Goal: Information Seeking & Learning: Learn about a topic

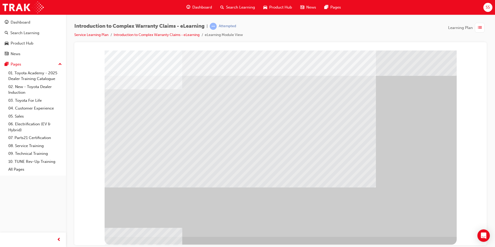
click at [431, 224] on div "" at bounding box center [281, 143] width 352 height 186
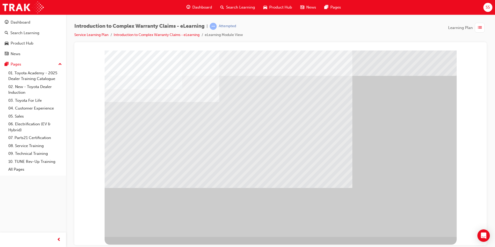
drag, startPoint x: 425, startPoint y: 227, endPoint x: 418, endPoint y: 224, distance: 7.3
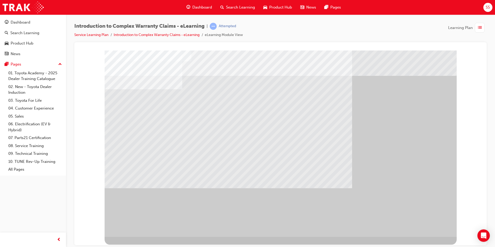
drag, startPoint x: 421, startPoint y: 225, endPoint x: 424, endPoint y: 227, distance: 3.6
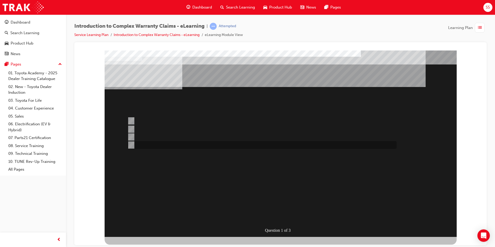
click at [133, 146] on div at bounding box center [260, 145] width 269 height 8
radio input "true"
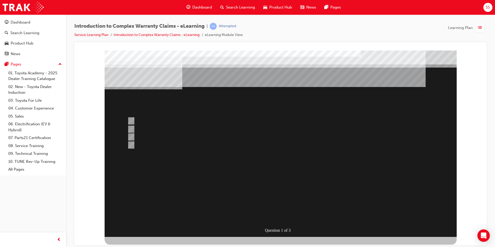
click at [275, 202] on div at bounding box center [281, 143] width 352 height 186
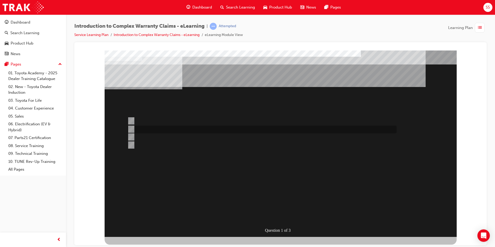
click at [132, 129] on input "The majority of WINPAQ Claims processed are for TSA reimbursement." at bounding box center [130, 129] width 6 height 6
radio input "true"
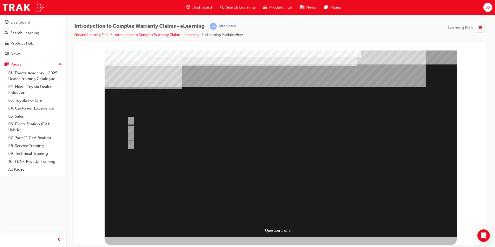
click at [263, 192] on div at bounding box center [281, 143] width 352 height 186
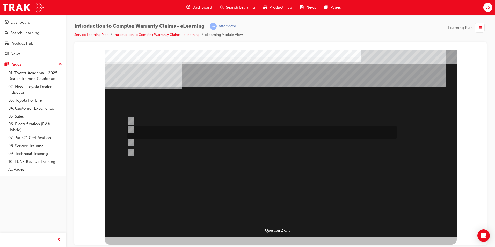
click at [132, 130] on input "Correct and consistent data input throughout the Claim ensures that costs are a…" at bounding box center [130, 129] width 6 height 6
radio input "true"
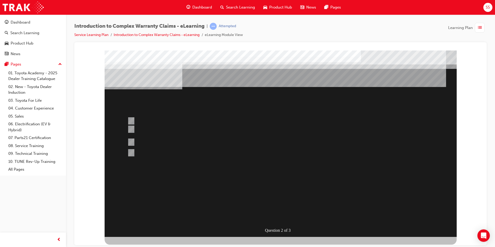
click at [275, 214] on div at bounding box center [281, 143] width 352 height 186
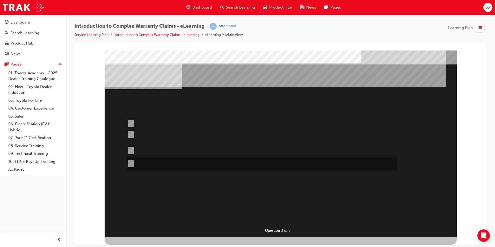
click at [130, 166] on input "Where most Operation Code combinations have to use the same base operation code…" at bounding box center [130, 164] width 6 height 6
radio input "true"
click at [131, 162] on input "Where most Operation Code combinations have to use the same base operation code…" at bounding box center [130, 164] width 6 height 6
click at [129, 148] on input "Operation codes that end in 99 can be used to replace other operation code comb…" at bounding box center [130, 151] width 6 height 6
radio input "true"
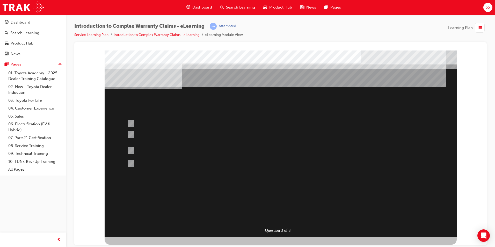
click at [293, 188] on div at bounding box center [281, 143] width 352 height 186
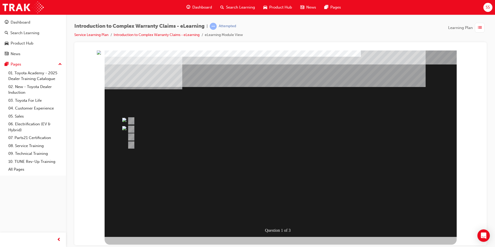
click at [101, 54] on img "" at bounding box center [99, 52] width 4 height 4
click at [285, 166] on div "Question 1 of 3" at bounding box center [281, 143] width 352 height 186
click at [314, 222] on div "Question 1 of 3" at bounding box center [281, 143] width 352 height 186
drag, startPoint x: 313, startPoint y: 216, endPoint x: 276, endPoint y: 186, distance: 47.4
click at [281, 197] on div "" at bounding box center [281, 208] width 352 height 22
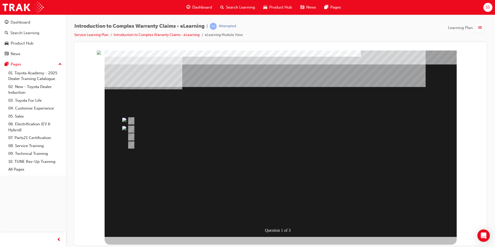
click at [163, 173] on div "Question 1 of 3" at bounding box center [281, 143] width 352 height 186
click at [383, 142] on div at bounding box center [260, 145] width 269 height 8
click at [384, 139] on div at bounding box center [260, 137] width 269 height 8
click at [389, 139] on div at bounding box center [260, 137] width 269 height 8
click at [466, 52] on div "Question 1 of 3" at bounding box center [281, 52] width 400 height 0
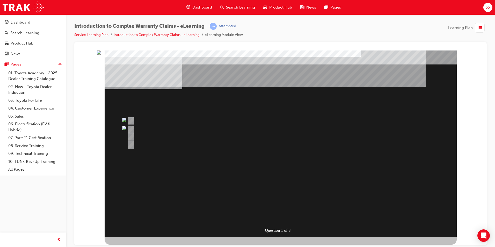
click at [101, 54] on img "" at bounding box center [99, 52] width 4 height 4
click at [96, 52] on div "Question 1 of 3" at bounding box center [281, 52] width 400 height 0
click at [228, 219] on div "" at bounding box center [281, 227] width 352 height 17
click at [227, 219] on div "" at bounding box center [281, 227] width 352 height 17
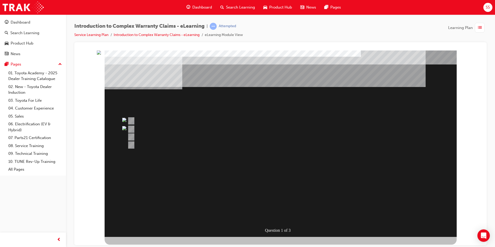
drag, startPoint x: 228, startPoint y: 194, endPoint x: 336, endPoint y: 196, distance: 108.5
click at [336, 219] on div "" at bounding box center [281, 227] width 352 height 17
click at [391, 29] on div "Introduction to Complex Warranty Claims - eLearning | Attempted Service Learnin…" at bounding box center [280, 32] width 413 height 19
click at [128, 40] on div "Introduction to Complex Warranty Claims - eLearning | Attempted Service Learnin…" at bounding box center [280, 32] width 413 height 19
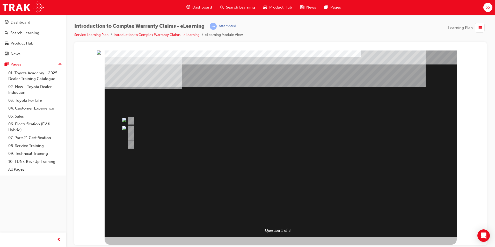
click at [88, 52] on div "Question 1 of 3" at bounding box center [281, 52] width 400 height 0
drag, startPoint x: 19, startPoint y: 72, endPoint x: 77, endPoint y: 227, distance: 165.3
click at [77, 227] on div at bounding box center [280, 143] width 413 height 203
click at [467, 52] on div "Question 1 of 3" at bounding box center [281, 52] width 400 height 0
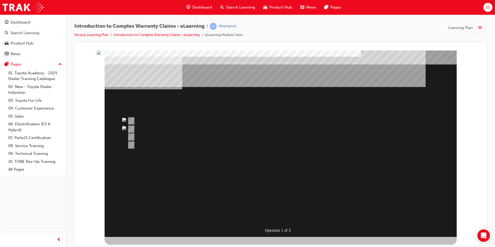
click at [467, 52] on div "Question 1 of 3" at bounding box center [281, 52] width 400 height 0
click at [268, 219] on div "" at bounding box center [281, 227] width 352 height 17
drag, startPoint x: 267, startPoint y: 196, endPoint x: 156, endPoint y: 169, distance: 114.1
click at [267, 219] on div "" at bounding box center [281, 227] width 352 height 17
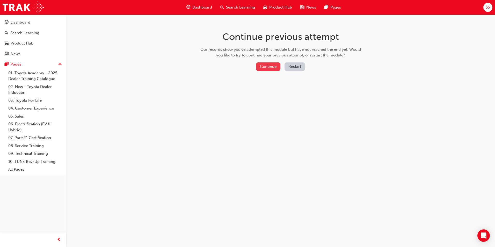
click at [274, 69] on button "Continue" at bounding box center [268, 66] width 24 height 9
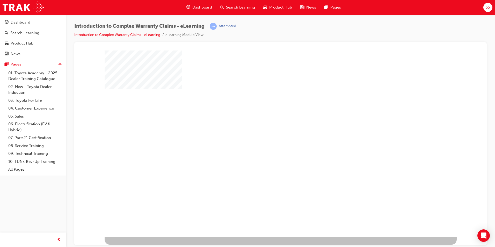
click at [266, 128] on div "play" at bounding box center [266, 128] width 0 height 0
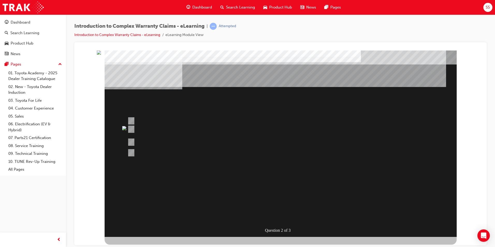
click at [242, 177] on div "Question 2 of 3" at bounding box center [281, 143] width 352 height 186
click at [96, 52] on div "Question 2 of 3" at bounding box center [281, 52] width 400 height 0
click at [243, 44] on div at bounding box center [280, 143] width 413 height 203
click at [468, 52] on div "Question 2 of 3" at bounding box center [281, 52] width 400 height 0
click at [444, 219] on div "Question 2 of 3" at bounding box center [281, 143] width 352 height 186
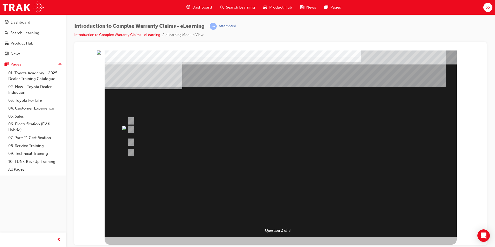
drag, startPoint x: 440, startPoint y: 216, endPoint x: 377, endPoint y: 199, distance: 65.5
click at [377, 230] on div "" at bounding box center [281, 238] width 352 height 17
click at [351, 208] on div "" at bounding box center [231, 201] width 252 height 16
click at [191, 239] on div at bounding box center [281, 147] width 352 height 194
click at [138, 174] on div "Question 2 of 3" at bounding box center [281, 143] width 352 height 186
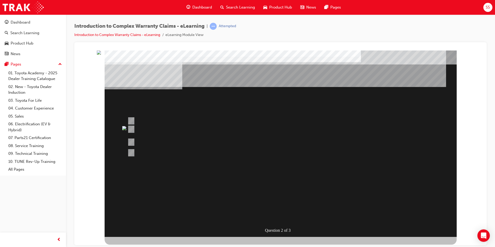
drag, startPoint x: 212, startPoint y: 137, endPoint x: 202, endPoint y: 110, distance: 29.2
drag, startPoint x: 202, startPoint y: 110, endPoint x: 399, endPoint y: 118, distance: 197.8
click at [218, 208] on div "" at bounding box center [281, 219] width 352 height 22
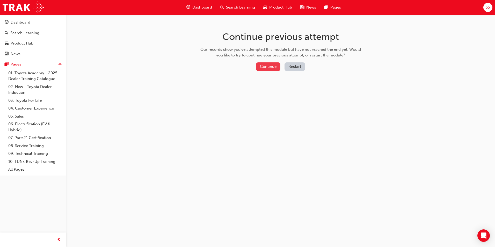
click at [259, 64] on button "Continue" at bounding box center [268, 66] width 24 height 9
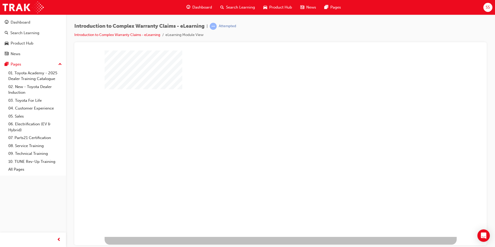
click at [266, 128] on div "play" at bounding box center [266, 128] width 0 height 0
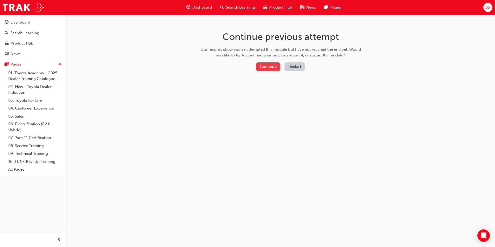
click at [265, 65] on button "Continue" at bounding box center [268, 66] width 24 height 9
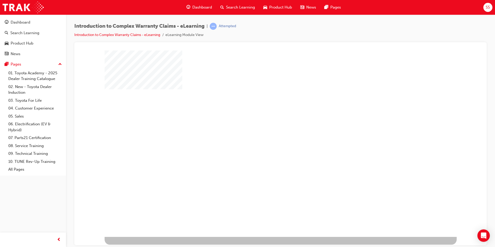
click at [266, 128] on div "play" at bounding box center [266, 128] width 0 height 0
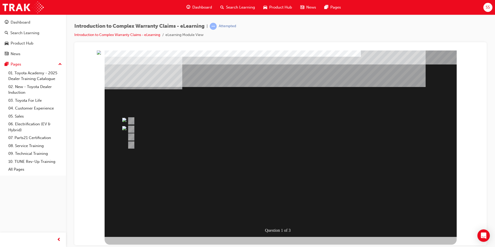
click at [101, 54] on img "" at bounding box center [99, 52] width 4 height 4
click at [247, 219] on div "" at bounding box center [281, 227] width 352 height 17
click at [124, 126] on img at bounding box center [124, 128] width 4 height 4
click at [123, 118] on img at bounding box center [124, 120] width 4 height 4
click at [87, 52] on div "Question 1 of 3" at bounding box center [281, 52] width 400 height 0
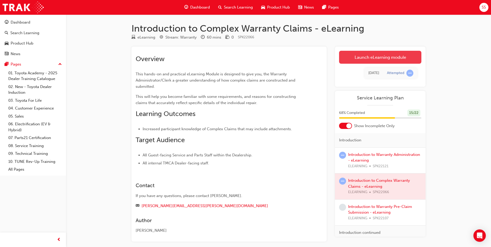
click at [396, 59] on link "Launch eLearning module" at bounding box center [380, 57] width 82 height 13
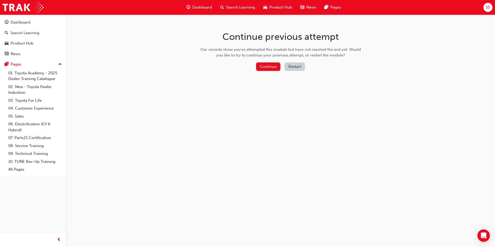
click at [252, 68] on div "Continue Restart" at bounding box center [281, 67] width 164 height 11
click at [262, 67] on button "Continue" at bounding box center [268, 66] width 24 height 9
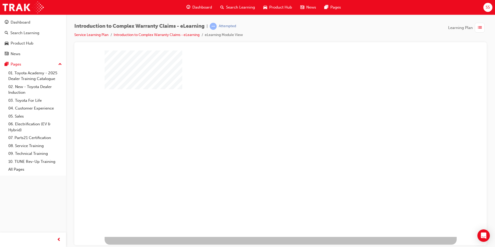
click at [266, 128] on div "play" at bounding box center [266, 128] width 0 height 0
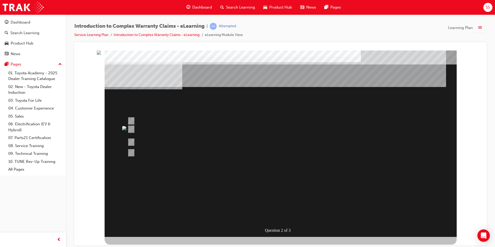
click at [93, 52] on div "Question 2 of 3" at bounding box center [281, 52] width 400 height 0
click at [391, 237] on div "Multiple Choice Quiz" at bounding box center [281, 244] width 352 height 14
drag, startPoint x: 428, startPoint y: 110, endPoint x: 434, endPoint y: 106, distance: 7.2
click at [460, 52] on div "Question 2 of 3" at bounding box center [281, 52] width 400 height 0
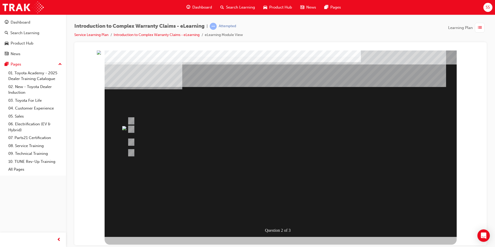
click at [462, 52] on div "Question 2 of 3" at bounding box center [281, 52] width 400 height 0
click at [81, 52] on div "Question 2 of 3" at bounding box center [281, 52] width 400 height 0
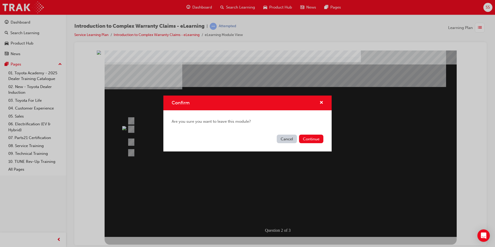
click at [287, 138] on button "Cancel" at bounding box center [287, 139] width 20 height 9
click at [307, 139] on button "Continue" at bounding box center [311, 139] width 24 height 9
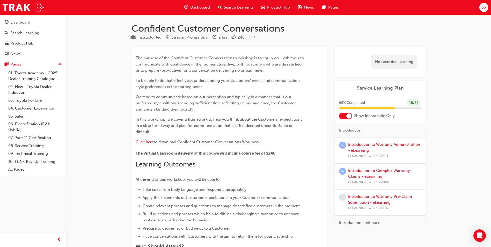
click at [370, 174] on div "Introduction to Complex Warranty Claims - eLearning ELEARNING SPK22066" at bounding box center [384, 177] width 73 height 18
click at [371, 171] on link "Introduction to Complex Warranty Claims - eLearning" at bounding box center [379, 173] width 62 height 11
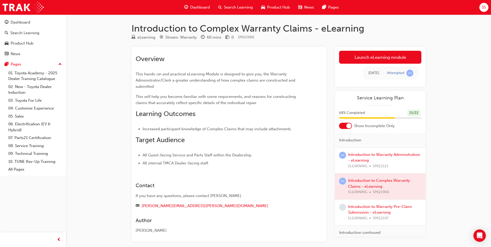
click at [370, 182] on div at bounding box center [380, 187] width 91 height 26
click at [370, 186] on div at bounding box center [380, 187] width 91 height 26
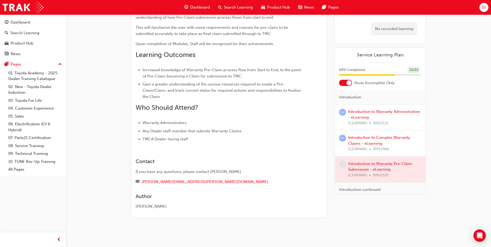
scroll to position [95, 0]
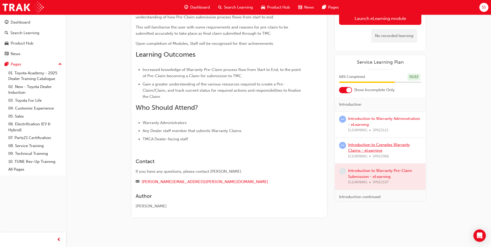
click at [371, 149] on link "Introduction to Complex Warranty Claims - eLearning" at bounding box center [379, 147] width 62 height 11
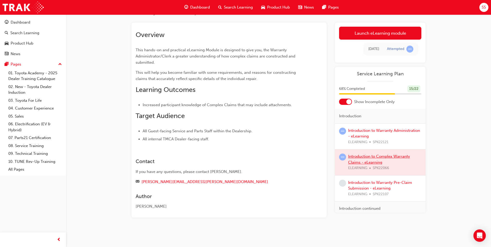
scroll to position [24, 0]
click at [370, 163] on div at bounding box center [380, 162] width 91 height 26
click at [353, 35] on link "Launch eLearning module" at bounding box center [380, 33] width 82 height 13
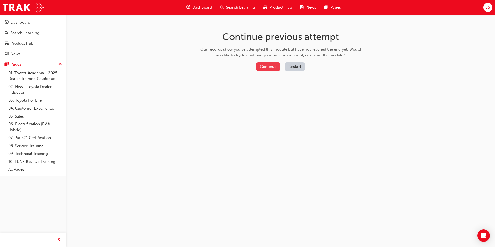
click at [273, 67] on button "Continue" at bounding box center [268, 66] width 24 height 9
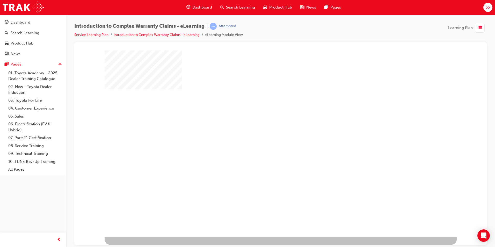
click at [266, 128] on div "play" at bounding box center [266, 128] width 0 height 0
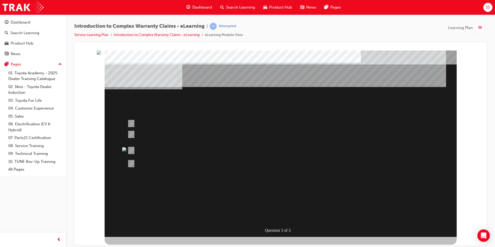
click at [87, 52] on div "Question 3 of 3" at bounding box center [281, 52] width 400 height 0
click at [107, 49] on div at bounding box center [280, 48] width 404 height 4
click at [199, 53] on div "Question 3 of 3" at bounding box center [281, 143] width 352 height 186
click at [403, 78] on div "Question 3 of 3" at bounding box center [281, 143] width 352 height 186
click at [465, 52] on div "Question 3 of 3" at bounding box center [281, 52] width 400 height 0
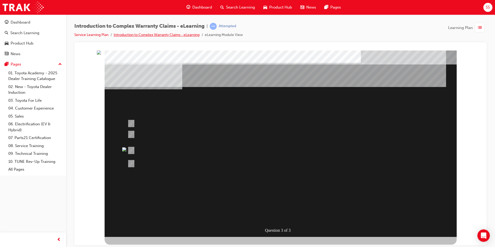
click at [199, 36] on link "Introduction to Complex Warranty Claims - eLearning" at bounding box center [157, 35] width 86 height 4
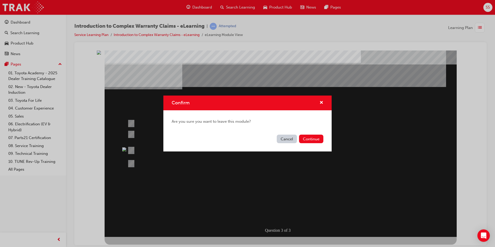
click at [230, 35] on div "Confirm Are you sure you want to leave this module? Cancel Continue" at bounding box center [247, 123] width 495 height 247
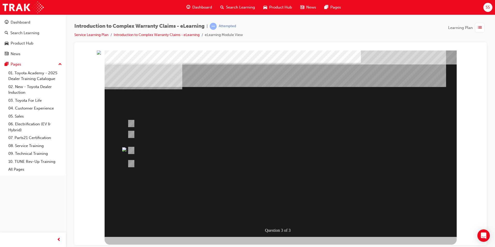
click at [230, 35] on li "eLearning Module View" at bounding box center [224, 35] width 38 height 6
click at [480, 29] on span "list-icon" at bounding box center [480, 28] width 4 height 6
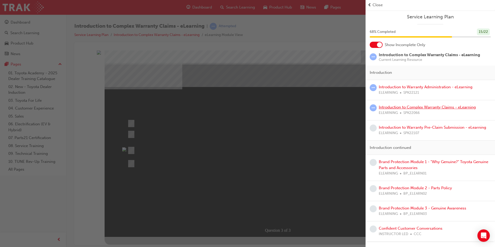
click at [406, 107] on link "Introduction to Complex Warranty Claims - eLearning" at bounding box center [427, 107] width 97 height 5
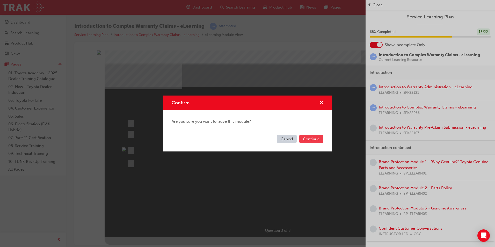
click at [314, 141] on button "Continue" at bounding box center [311, 139] width 24 height 9
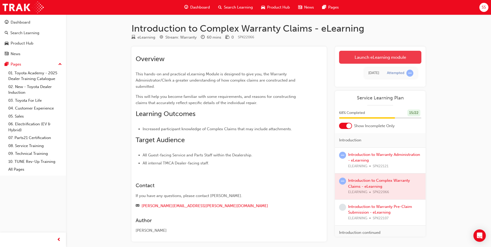
click at [358, 57] on link "Launch eLearning module" at bounding box center [380, 57] width 82 height 13
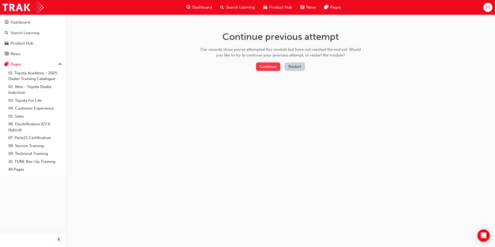
click at [270, 63] on button "Continue" at bounding box center [268, 66] width 24 height 9
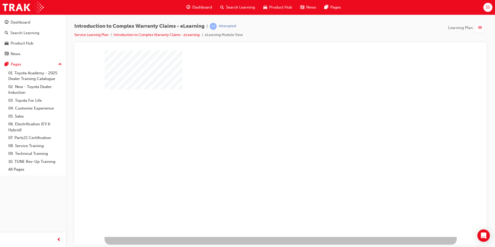
click at [266, 128] on div "play" at bounding box center [266, 128] width 0 height 0
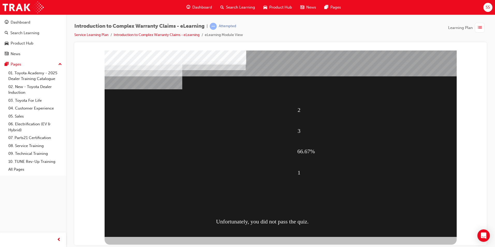
click at [234, 225] on div "Unfortunately, you did not pass the quiz." at bounding box center [287, 221] width 142 height 21
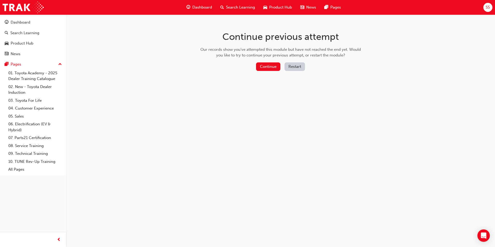
click at [293, 64] on button "Restart" at bounding box center [295, 66] width 20 height 9
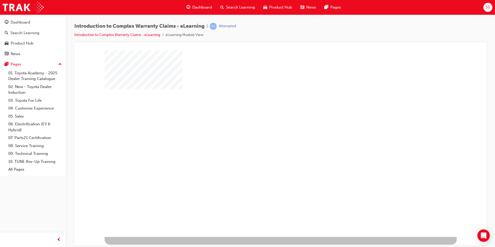
click at [266, 128] on div "play" at bounding box center [266, 128] width 0 height 0
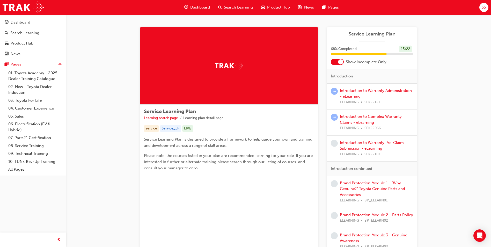
click at [379, 119] on div "Introduction to Complex Warranty Claims - eLearning ELEARNING SPK22066" at bounding box center [376, 123] width 73 height 18
click at [359, 117] on link "Introduction to Complex Warranty Claims - eLearning" at bounding box center [371, 119] width 62 height 11
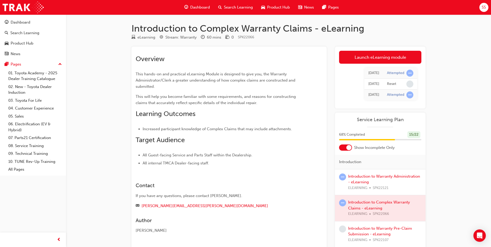
click at [365, 213] on div at bounding box center [380, 208] width 91 height 26
click at [363, 204] on div at bounding box center [380, 208] width 91 height 26
click at [376, 208] on div at bounding box center [380, 208] width 91 height 26
click at [389, 57] on link "Launch eLearning module" at bounding box center [380, 57] width 82 height 13
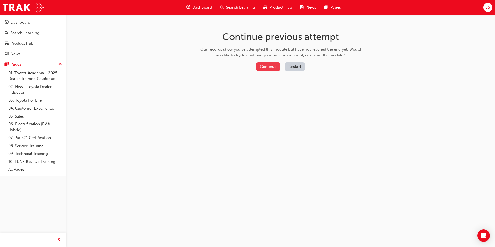
click at [268, 64] on button "Continue" at bounding box center [268, 66] width 24 height 9
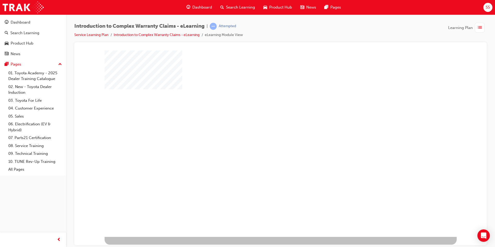
click at [266, 128] on div "play" at bounding box center [266, 128] width 0 height 0
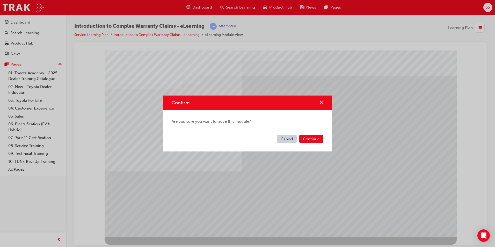
click at [291, 140] on button "Cancel" at bounding box center [287, 139] width 20 height 9
click at [323, 103] on span "cross-icon" at bounding box center [322, 103] width 4 height 5
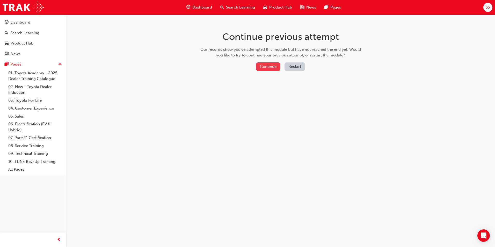
click at [272, 66] on button "Continue" at bounding box center [268, 66] width 24 height 9
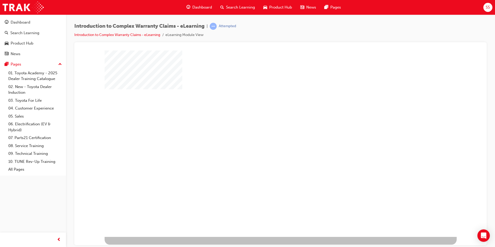
click at [266, 128] on div "play" at bounding box center [266, 128] width 0 height 0
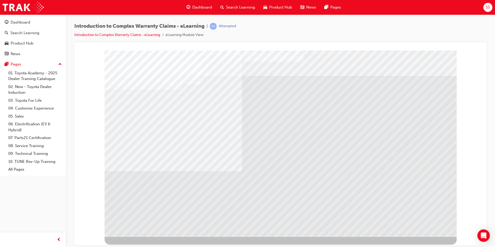
drag, startPoint x: 374, startPoint y: 219, endPoint x: 259, endPoint y: 195, distance: 117.2
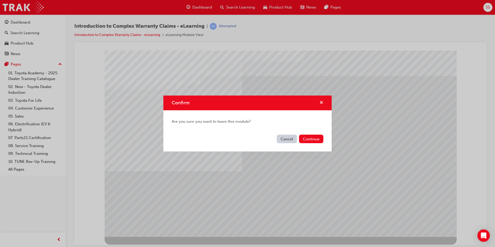
click at [321, 102] on span "cross-icon" at bounding box center [322, 103] width 4 height 5
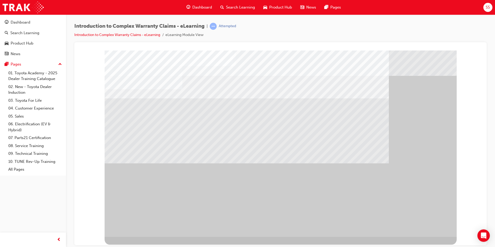
click at [430, 230] on div "" at bounding box center [281, 143] width 352 height 186
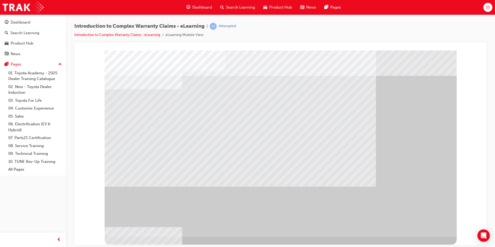
click at [425, 216] on div "" at bounding box center [281, 143] width 352 height 186
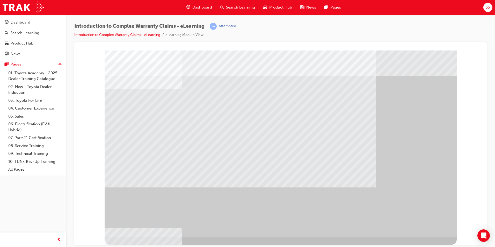
click at [437, 221] on div "" at bounding box center [281, 143] width 352 height 186
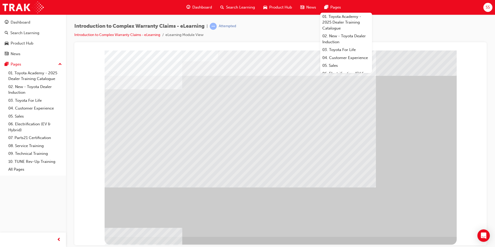
click at [427, 227] on div "" at bounding box center [281, 143] width 352 height 186
click at [428, 211] on div "" at bounding box center [281, 143] width 352 height 186
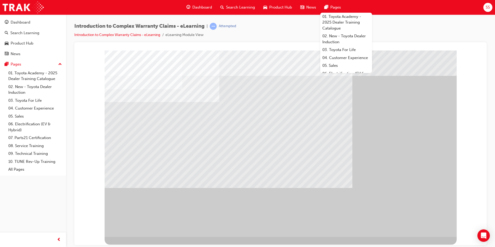
click at [409, 216] on div "" at bounding box center [281, 143] width 352 height 186
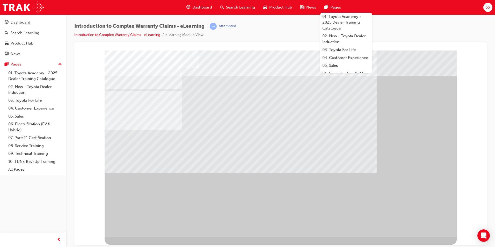
click at [438, 220] on div "" at bounding box center [281, 143] width 352 height 186
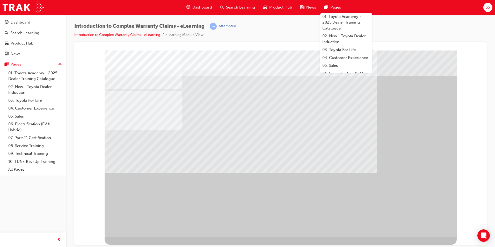
click at [423, 223] on div "" at bounding box center [281, 143] width 352 height 186
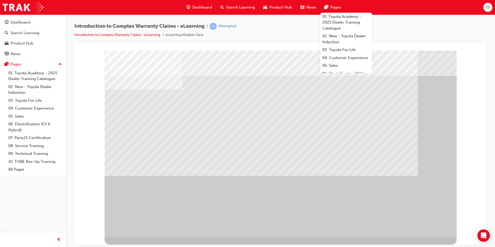
click at [436, 227] on div at bounding box center [281, 143] width 352 height 186
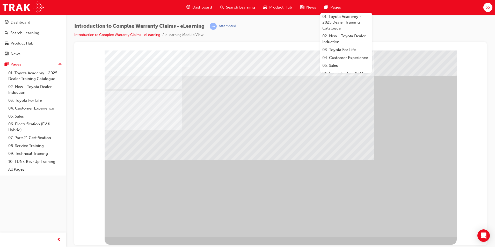
click at [436, 227] on div "" at bounding box center [281, 143] width 352 height 186
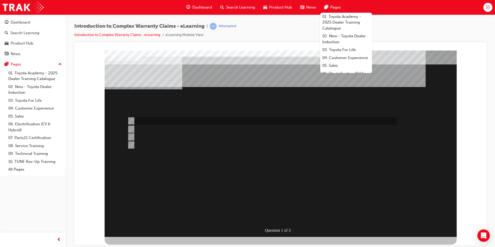
click at [131, 120] on input "All claim data input fields are sent to TMC for adjudication." at bounding box center [130, 121] width 6 height 6
radio input "true"
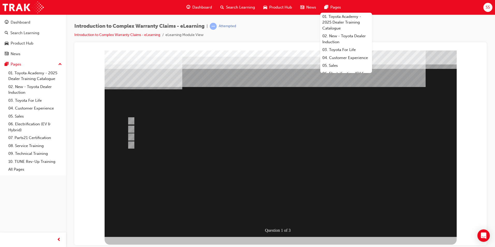
click at [241, 189] on div at bounding box center [281, 143] width 352 height 186
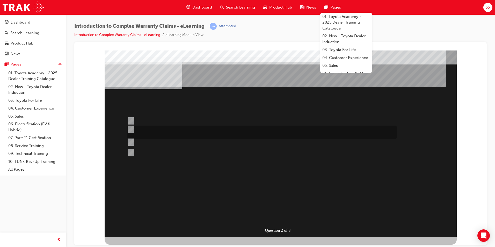
click at [129, 126] on input "Correct and consistent data input throughout the Claim ensures that costs are a…" at bounding box center [130, 129] width 6 height 6
radio input "true"
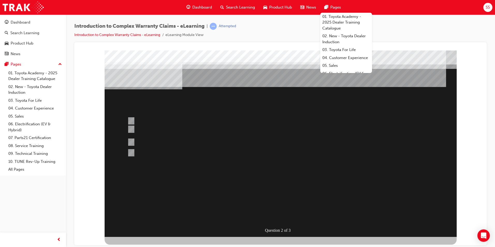
click at [250, 193] on div at bounding box center [281, 143] width 352 height 186
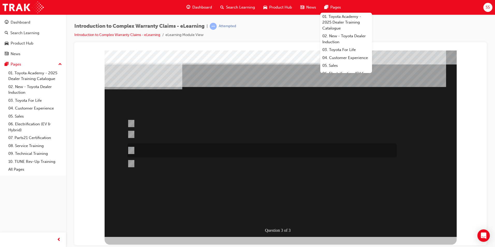
click at [138, 152] on div at bounding box center [260, 150] width 269 height 14
radio input "true"
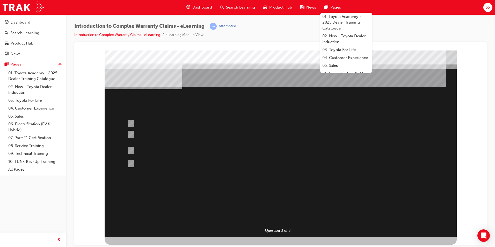
click at [265, 186] on div at bounding box center [281, 143] width 352 height 186
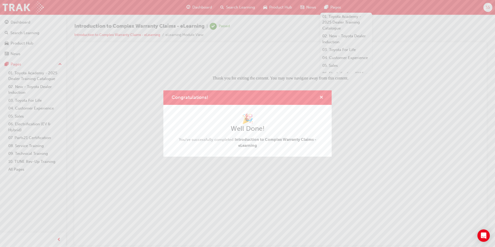
click at [322, 96] on span "cross-icon" at bounding box center [322, 98] width 4 height 5
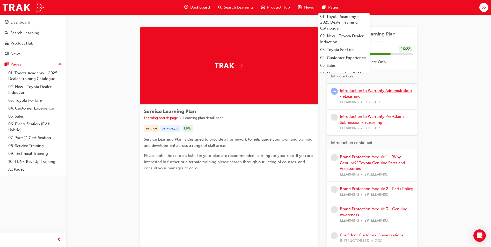
click at [365, 92] on link "Introduction to Warranty Administration - eLearning" at bounding box center [376, 93] width 72 height 11
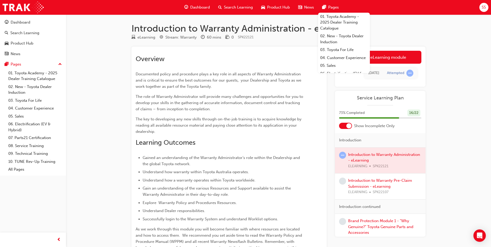
click at [380, 163] on div at bounding box center [380, 161] width 91 height 26
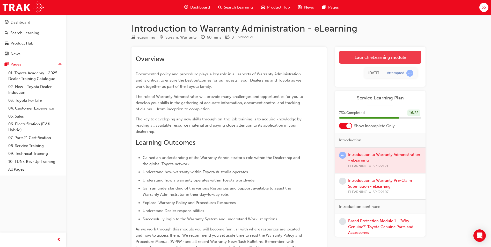
click at [386, 60] on link "Launch eLearning module" at bounding box center [380, 57] width 82 height 13
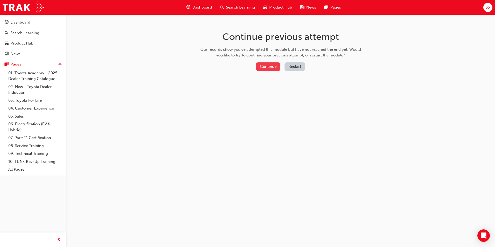
click at [273, 68] on button "Continue" at bounding box center [268, 66] width 24 height 9
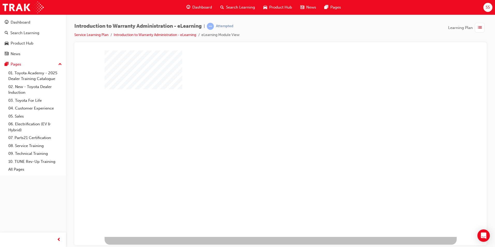
click at [266, 128] on div "play" at bounding box center [266, 128] width 0 height 0
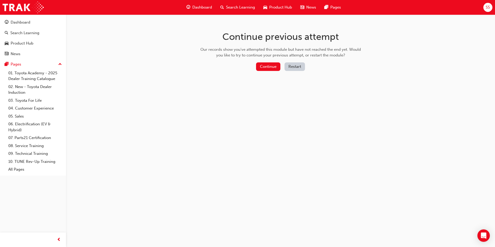
click at [294, 67] on button "Restart" at bounding box center [295, 66] width 20 height 9
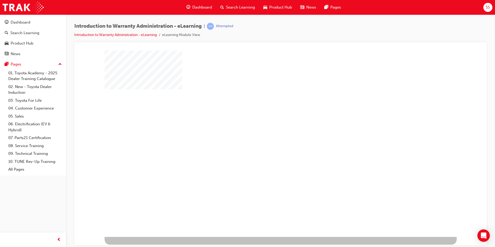
click at [266, 128] on div "play" at bounding box center [266, 128] width 0 height 0
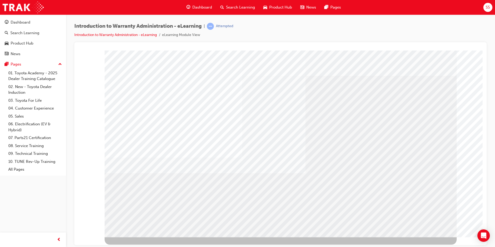
drag, startPoint x: 421, startPoint y: 235, endPoint x: 421, endPoint y: 232, distance: 2.6
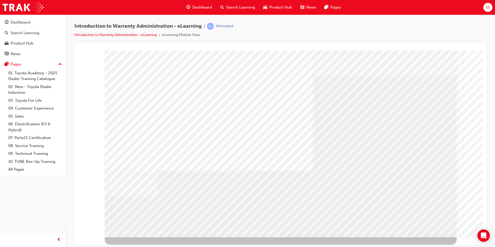
drag, startPoint x: 397, startPoint y: 174, endPoint x: 392, endPoint y: 177, distance: 5.9
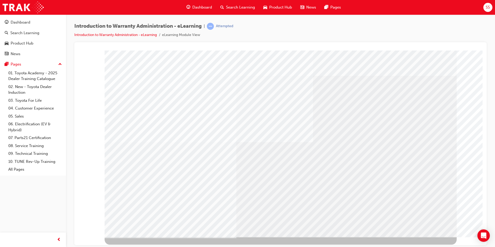
click at [89, 52] on div "colour" at bounding box center [281, 52] width 400 height 0
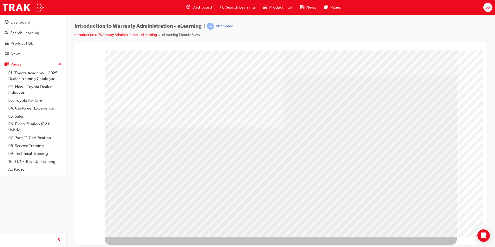
click at [466, 52] on div "colour" at bounding box center [281, 52] width 400 height 0
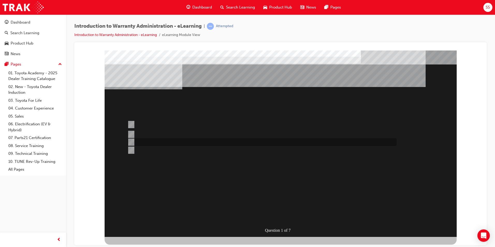
click at [132, 141] on input "The Dealer does not replace the unit, it is outsourced to a sublet agent for re…" at bounding box center [130, 142] width 6 height 6
radio input "true"
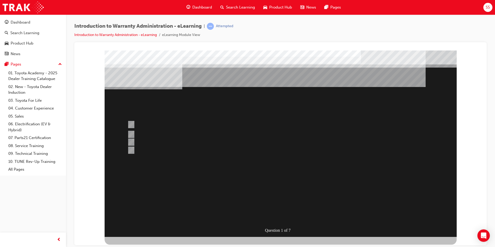
click at [130, 124] on div at bounding box center [281, 143] width 352 height 186
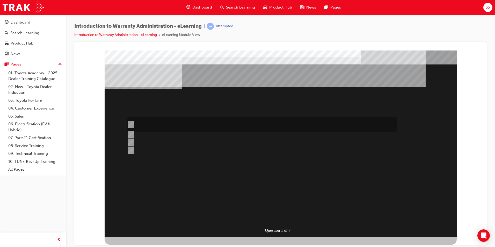
click at [132, 125] on input "The Dealer submits a request for an exchange via an Audio Exchange Form or an e…" at bounding box center [130, 125] width 6 height 6
radio input "true"
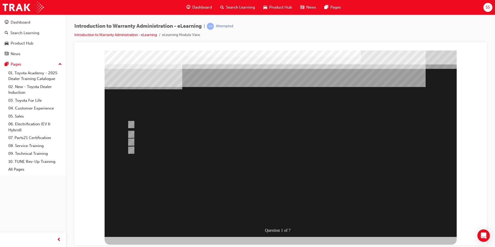
click at [322, 169] on div at bounding box center [281, 143] width 352 height 186
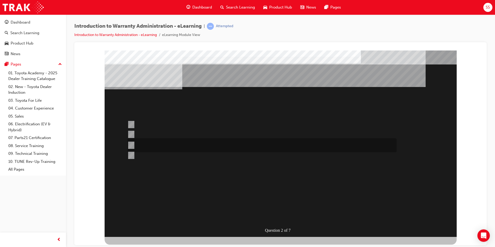
click at [132, 143] on input "This is dependant on whether or not the condition is a result of a lack of, or …" at bounding box center [130, 145] width 6 height 6
radio input "true"
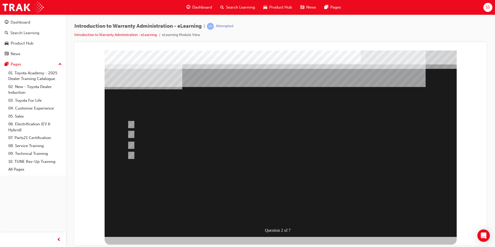
click at [294, 178] on div at bounding box center [281, 143] width 352 height 186
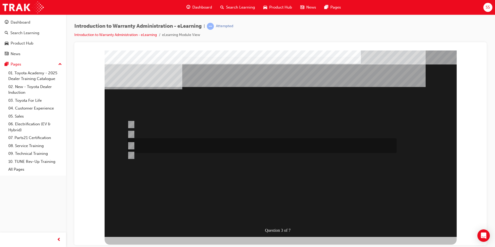
click at [133, 145] on input "No, not all components have the same coverage, for example the vehicles 12V bat…" at bounding box center [130, 146] width 6 height 6
radio input "true"
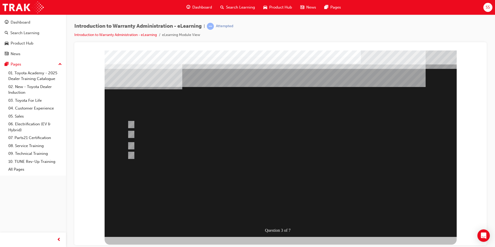
click at [279, 184] on div at bounding box center [281, 143] width 352 height 186
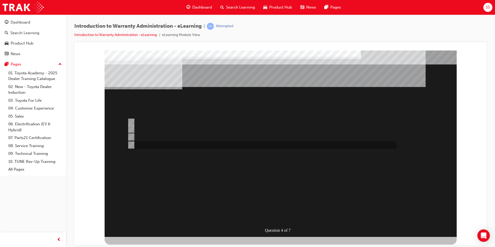
click at [131, 143] on input "Outstanding CSE (Customer Service Exercise) Reports can be run using WiNpaq." at bounding box center [130, 145] width 6 height 6
radio input "true"
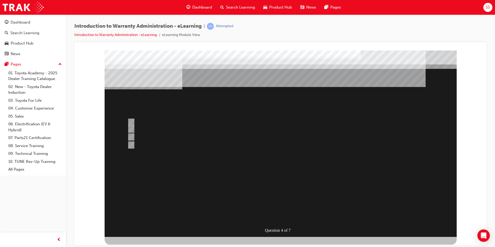
click at [227, 175] on div at bounding box center [281, 143] width 352 height 186
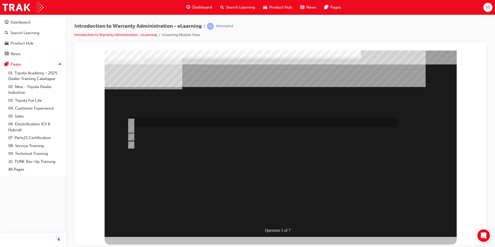
click at [130, 121] on input "> 90%" at bounding box center [130, 122] width 6 height 6
radio input "true"
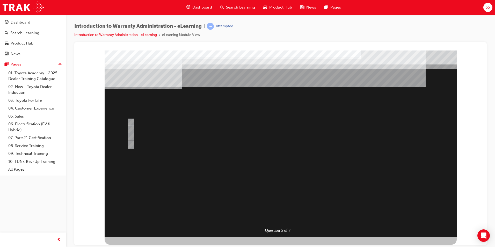
click at [263, 179] on div at bounding box center [281, 143] width 352 height 186
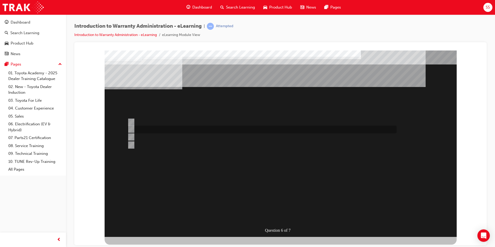
click at [132, 129] on input "The Warranty Policy & Procedures Manual." at bounding box center [130, 129] width 6 height 6
radio input "true"
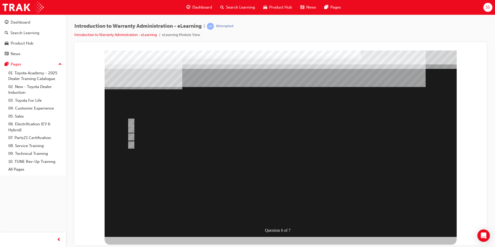
click at [281, 178] on div at bounding box center [281, 143] width 352 height 186
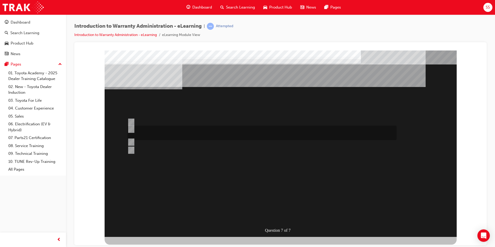
click at [132, 129] on input "The WPPM contains Warranty Policies & Procedures relating to all aspects of the…" at bounding box center [130, 129] width 6 height 6
radio input "true"
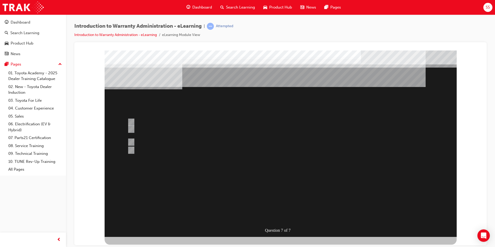
click at [277, 203] on div at bounding box center [281, 143] width 352 height 186
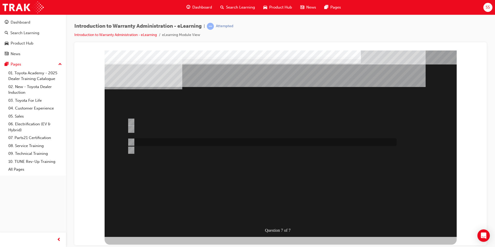
click at [130, 140] on input "The WPPM is searchable via both menu & “word” search." at bounding box center [130, 142] width 6 height 6
radio input "true"
click at [303, 192] on div at bounding box center [281, 143] width 352 height 186
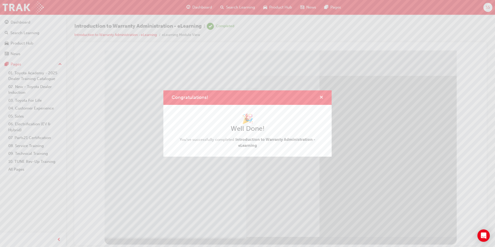
click at [321, 97] on span "cross-icon" at bounding box center [322, 98] width 4 height 5
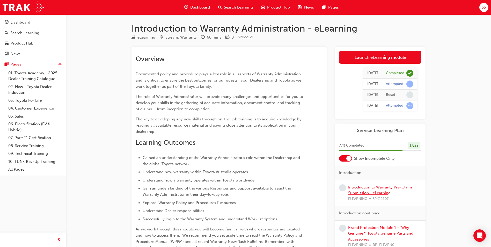
click at [383, 189] on link "Introduction to Warranty Pre-Claim Submission - eLearning" at bounding box center [380, 190] width 64 height 11
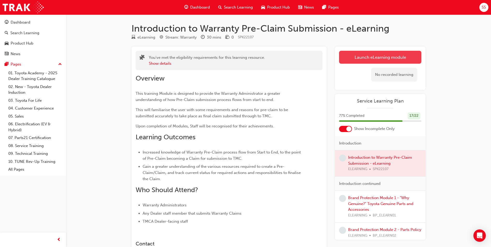
click at [384, 52] on link "Launch eLearning module" at bounding box center [380, 57] width 82 height 13
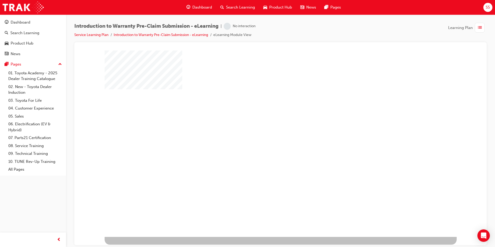
click at [266, 128] on div "play" at bounding box center [266, 128] width 0 height 0
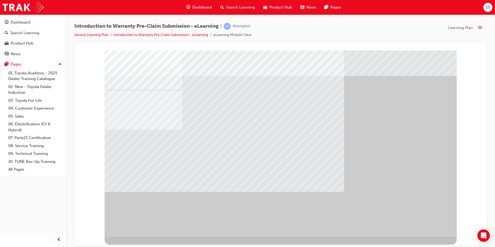
click at [416, 224] on div "" at bounding box center [281, 143] width 352 height 186
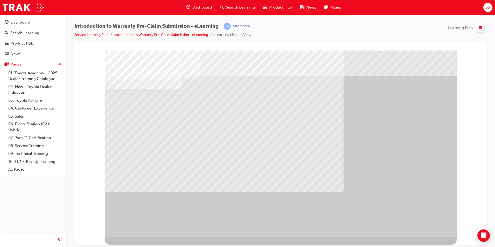
click at [447, 188] on div "" at bounding box center [281, 143] width 352 height 186
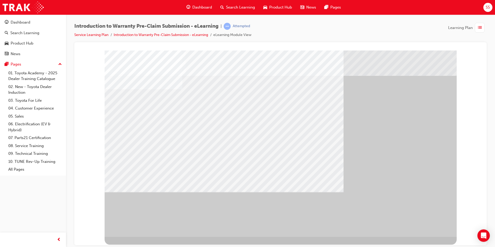
drag, startPoint x: 428, startPoint y: 227, endPoint x: 422, endPoint y: 225, distance: 6.6
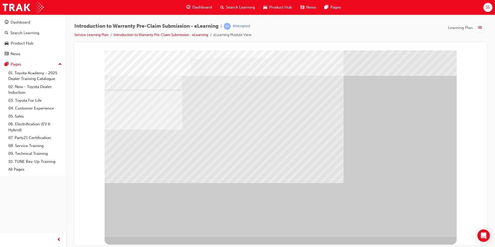
click at [406, 210] on div "" at bounding box center [281, 143] width 352 height 186
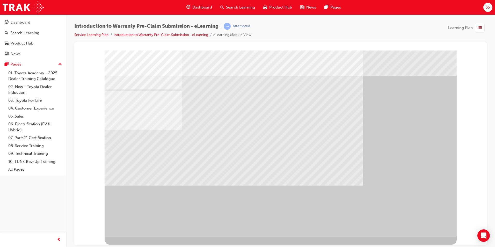
click at [440, 230] on div "" at bounding box center [281, 143] width 352 height 186
click at [416, 233] on div "" at bounding box center [281, 143] width 352 height 186
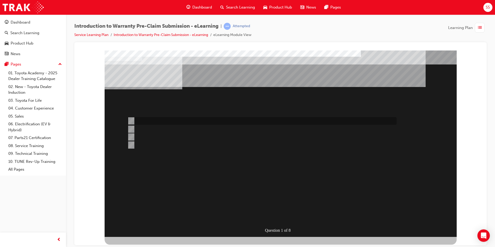
click at [132, 119] on input "Specific repairs as per the WPPM." at bounding box center [130, 121] width 6 height 6
radio input "true"
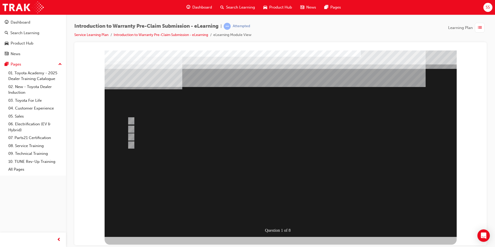
click at [282, 214] on div at bounding box center [281, 143] width 352 height 186
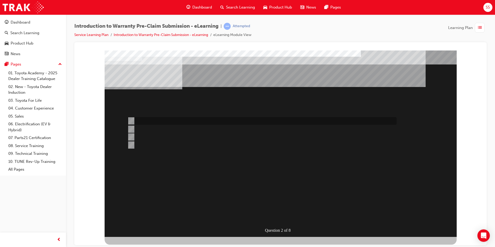
click at [132, 120] on input "The Services for object button." at bounding box center [130, 121] width 6 height 6
radio input "true"
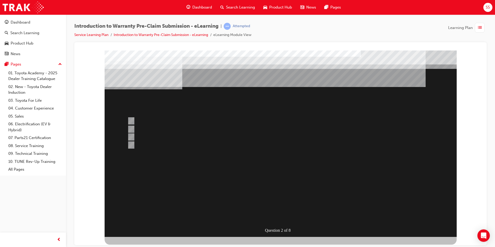
click at [274, 220] on div at bounding box center [281, 143] width 352 height 186
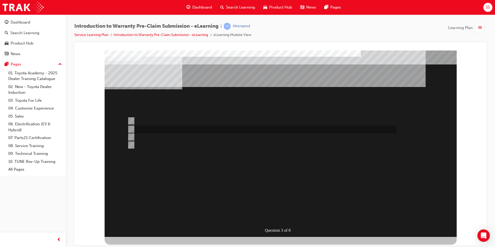
click at [131, 128] on input "1st January, 2019" at bounding box center [130, 129] width 6 height 6
radio input "true"
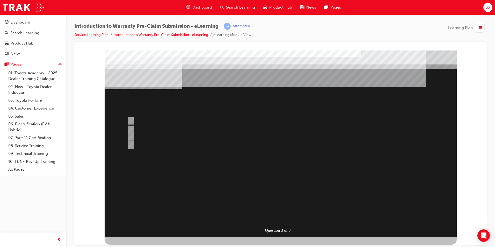
click at [280, 183] on div at bounding box center [281, 143] width 352 height 186
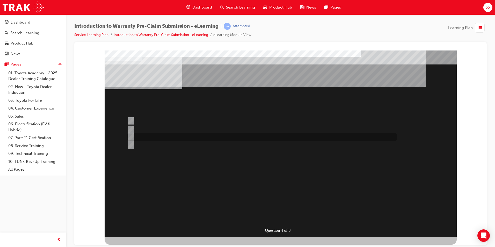
click at [131, 137] on input "As long as the owner needs a hire car." at bounding box center [130, 137] width 6 height 6
radio input "true"
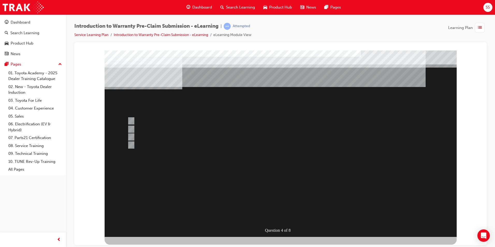
click at [276, 202] on div at bounding box center [281, 143] width 352 height 186
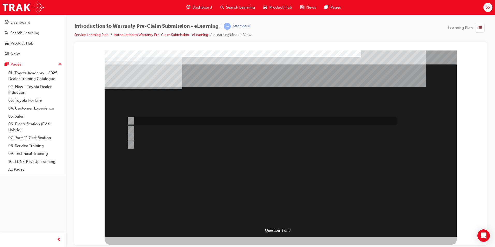
click at [133, 120] on div at bounding box center [260, 121] width 269 height 8
radio input "true"
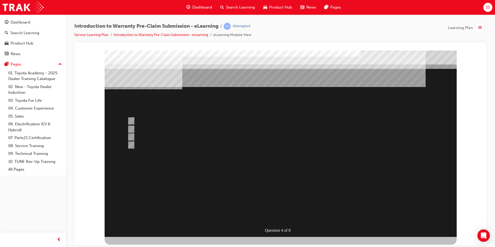
click at [285, 167] on div at bounding box center [281, 143] width 352 height 186
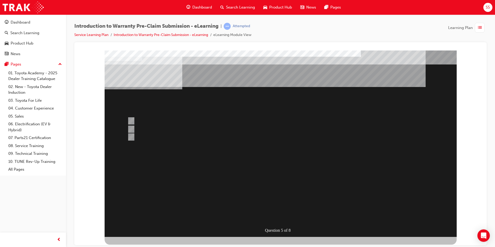
drag, startPoint x: 141, startPoint y: 87, endPoint x: 288, endPoint y: 97, distance: 148.2
drag, startPoint x: 327, startPoint y: 92, endPoint x: 171, endPoint y: 85, distance: 155.5
click at [132, 120] on input "No, as the part is available within Australia." at bounding box center [130, 121] width 6 height 6
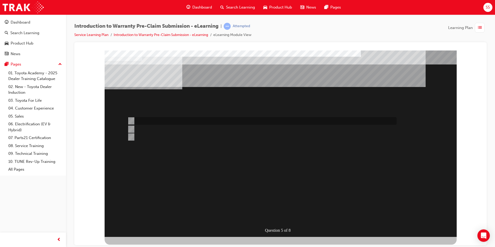
radio input "true"
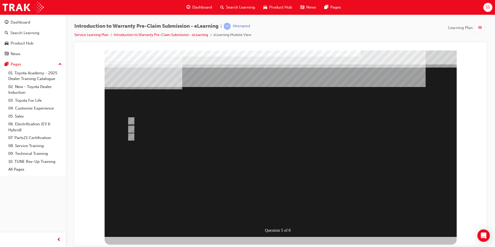
click at [281, 203] on div at bounding box center [281, 143] width 352 height 186
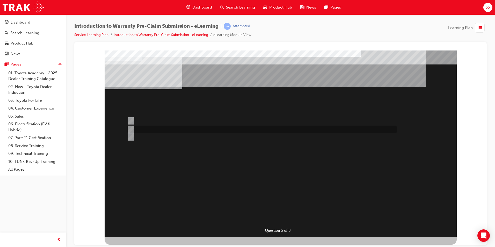
click at [129, 129] on input "Yes, as it is not in your state PDC." at bounding box center [130, 129] width 6 height 6
radio input "true"
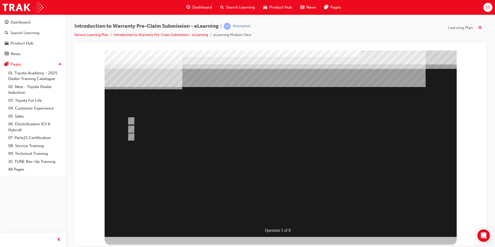
click at [285, 178] on div at bounding box center [281, 143] width 352 height 186
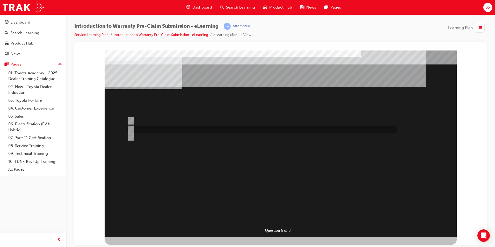
click at [135, 128] on div at bounding box center [260, 130] width 269 height 8
radio input "true"
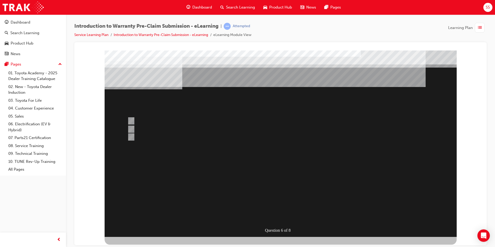
click at [282, 203] on div at bounding box center [281, 143] width 352 height 186
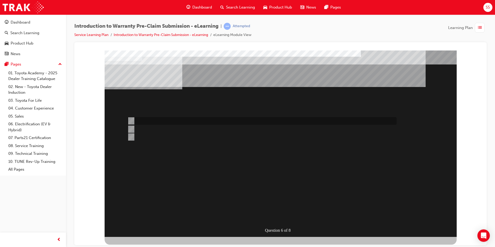
click at [132, 120] on input "Dealer Worklist." at bounding box center [130, 121] width 6 height 6
radio input "true"
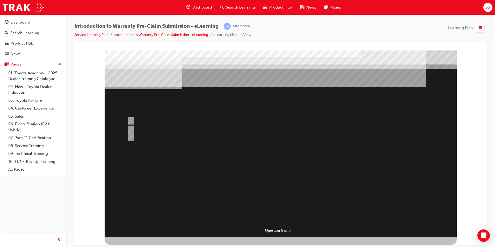
click at [261, 169] on div at bounding box center [281, 143] width 352 height 186
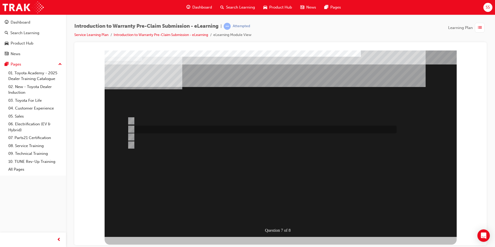
click at [131, 128] on input "Repair Date and KMs." at bounding box center [130, 129] width 6 height 6
radio input "true"
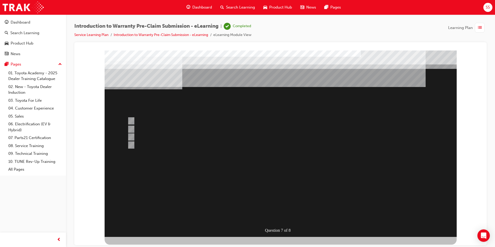
click at [273, 216] on div at bounding box center [281, 143] width 352 height 186
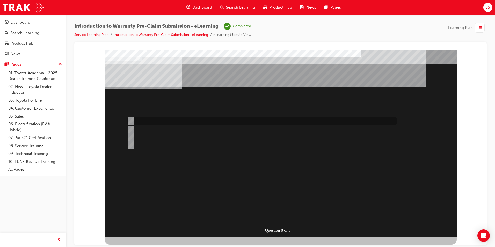
click at [131, 120] on input "Claim Input." at bounding box center [130, 121] width 6 height 6
radio input "true"
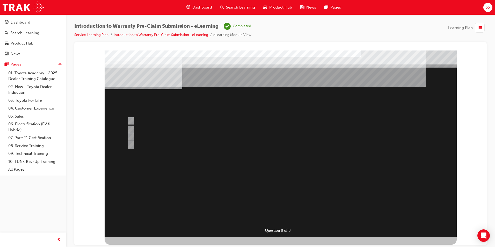
click at [280, 203] on div at bounding box center [281, 143] width 352 height 186
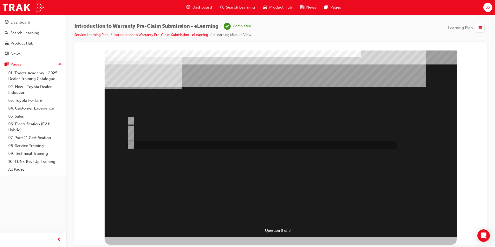
click at [131, 145] on input "Claim Enquires." at bounding box center [130, 145] width 6 height 6
radio input "true"
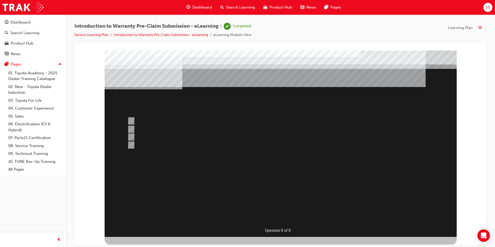
click at [286, 160] on div at bounding box center [281, 143] width 352 height 186
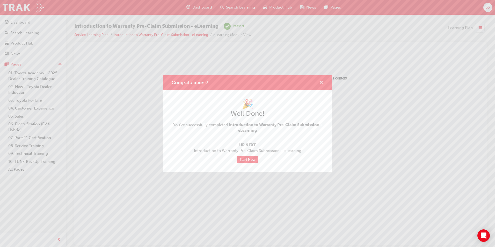
click at [320, 82] on span "cross-icon" at bounding box center [322, 83] width 4 height 5
